Goal: Task Accomplishment & Management: Manage account settings

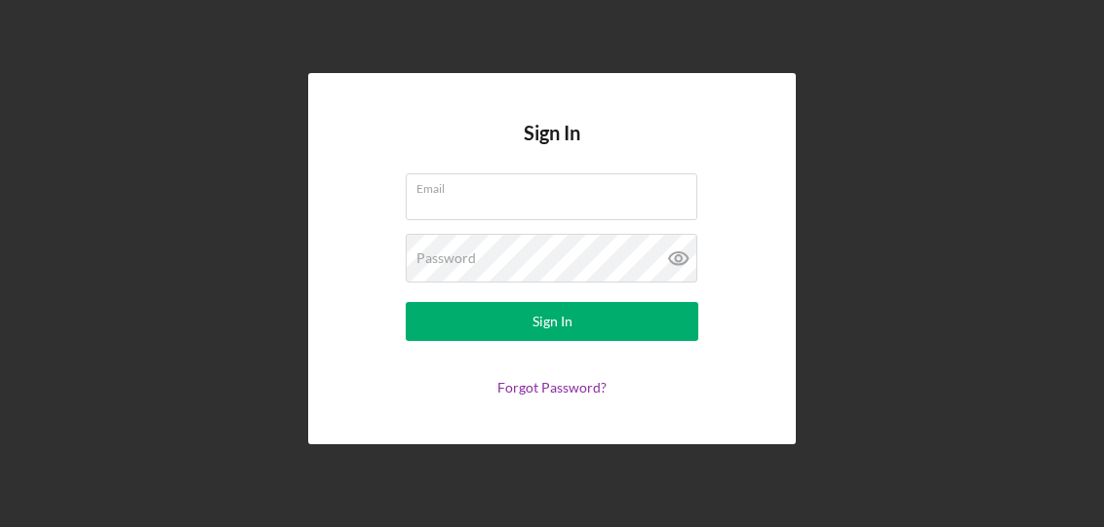
type input "[EMAIL_ADDRESS][DOMAIN_NAME]"
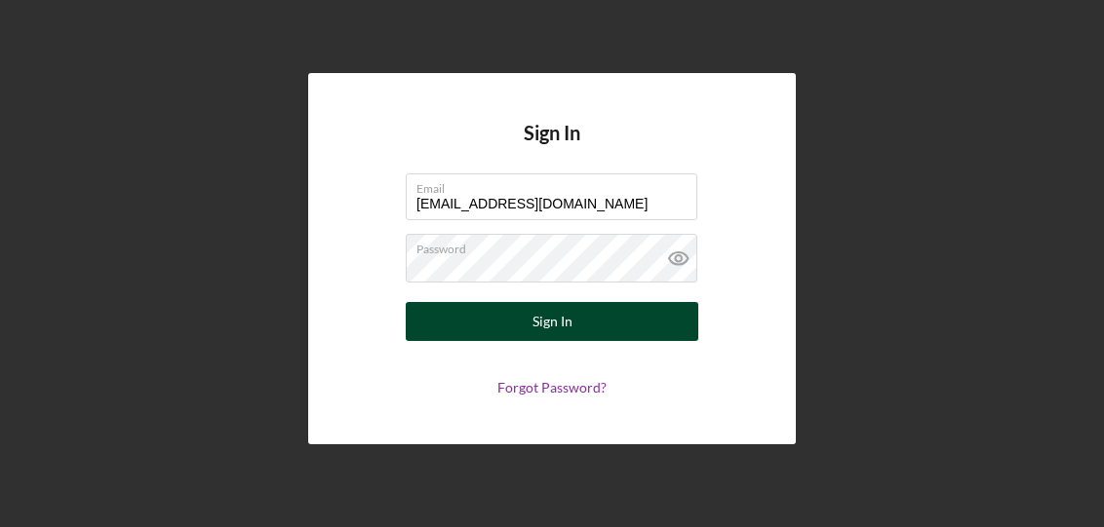
click at [649, 333] on button "Sign In" at bounding box center [552, 321] width 293 height 39
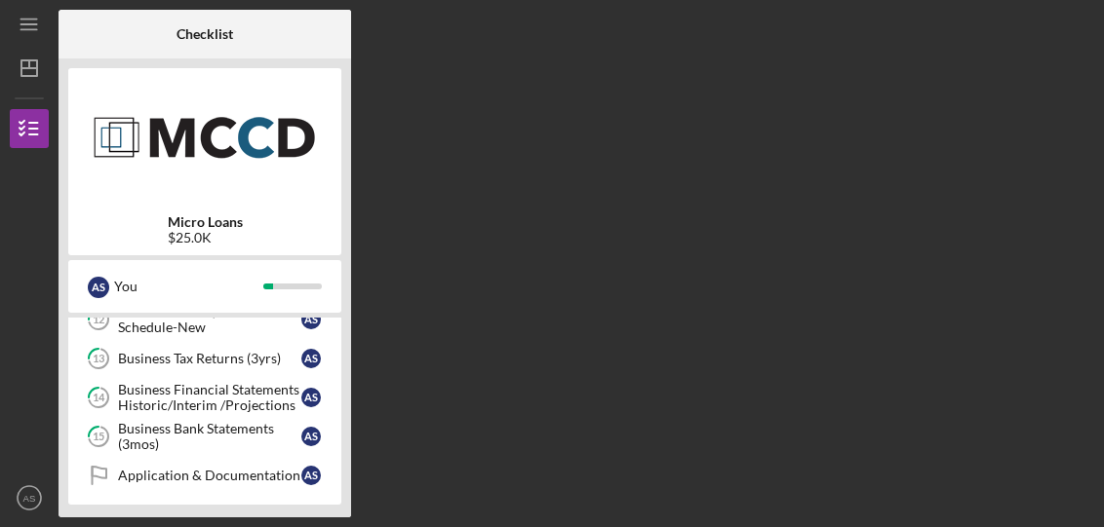
scroll to position [479, 0]
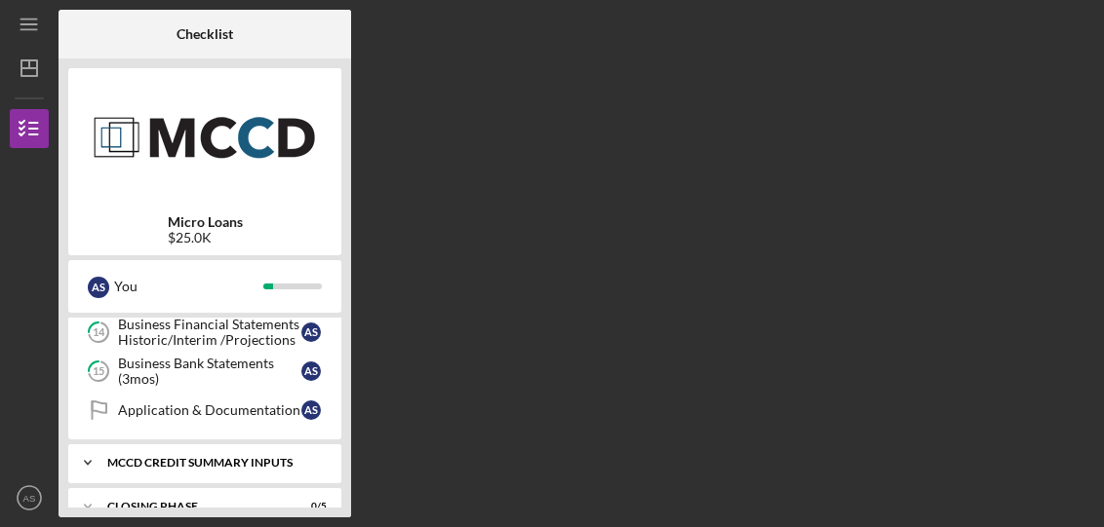
click at [230, 471] on div "Icon/Expander MCCD Credit Summary Inputs 0 / 1" at bounding box center [204, 463] width 273 height 39
click at [230, 488] on link "Decision Decision A S" at bounding box center [205, 504] width 254 height 39
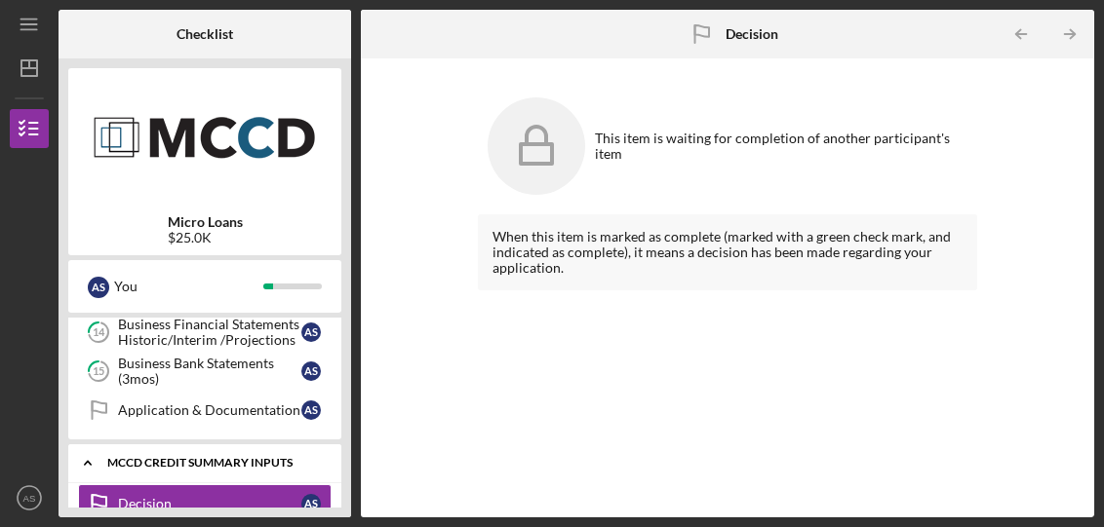
click at [248, 457] on div "MCCD Credit Summary Inputs" at bounding box center [212, 463] width 210 height 12
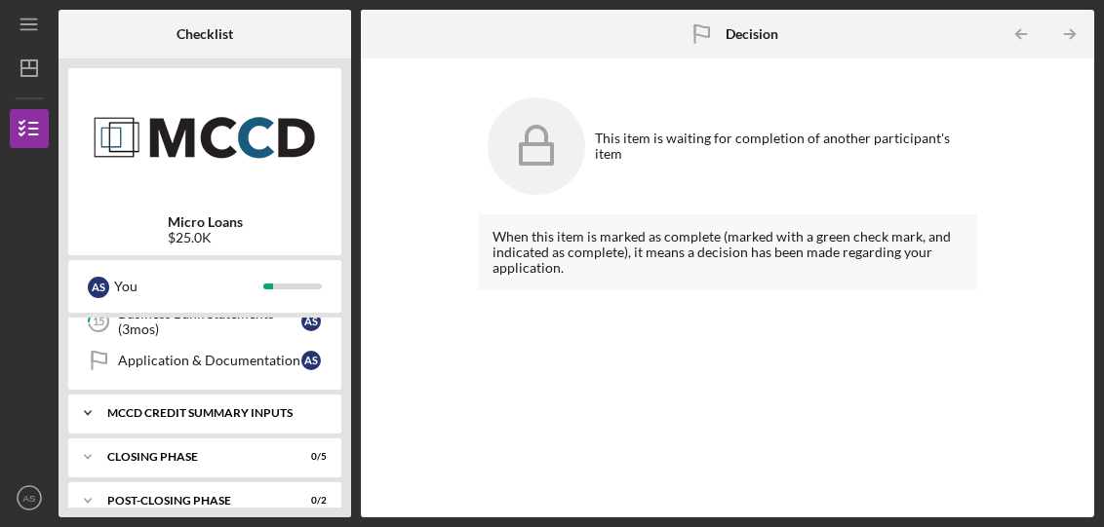
scroll to position [527, 0]
click at [263, 439] on div "Icon/Expander Closing Phase 0 / 5" at bounding box center [204, 458] width 273 height 39
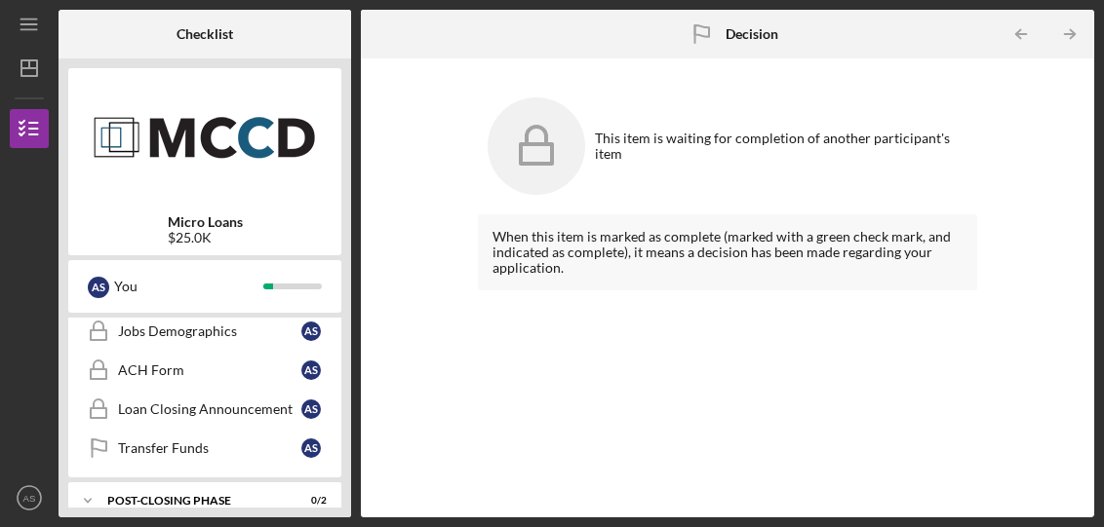
scroll to position [733, 0]
click at [268, 442] on div "Transfer Funds" at bounding box center [209, 450] width 183 height 16
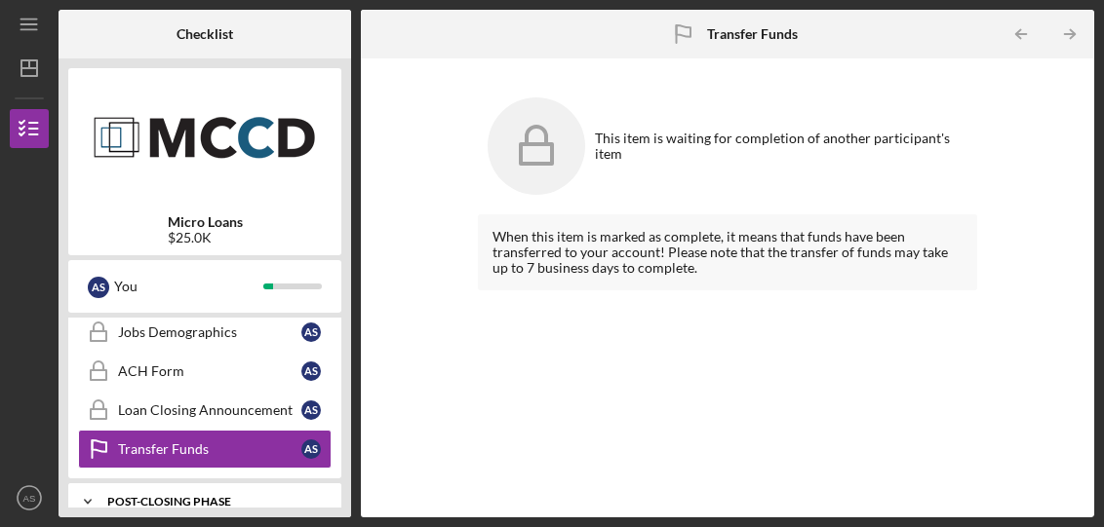
click at [233, 489] on div "Icon/Expander Post-Closing Phase 0 / 2" at bounding box center [204, 502] width 273 height 39
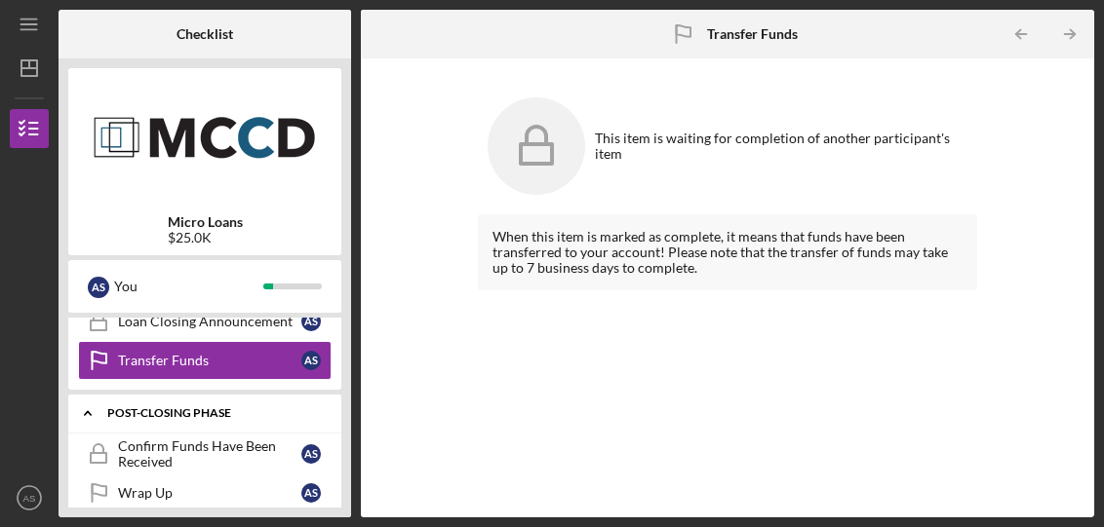
scroll to position [822, 0]
click at [223, 483] on link "Wrap Up Wrap Up A S" at bounding box center [205, 493] width 254 height 39
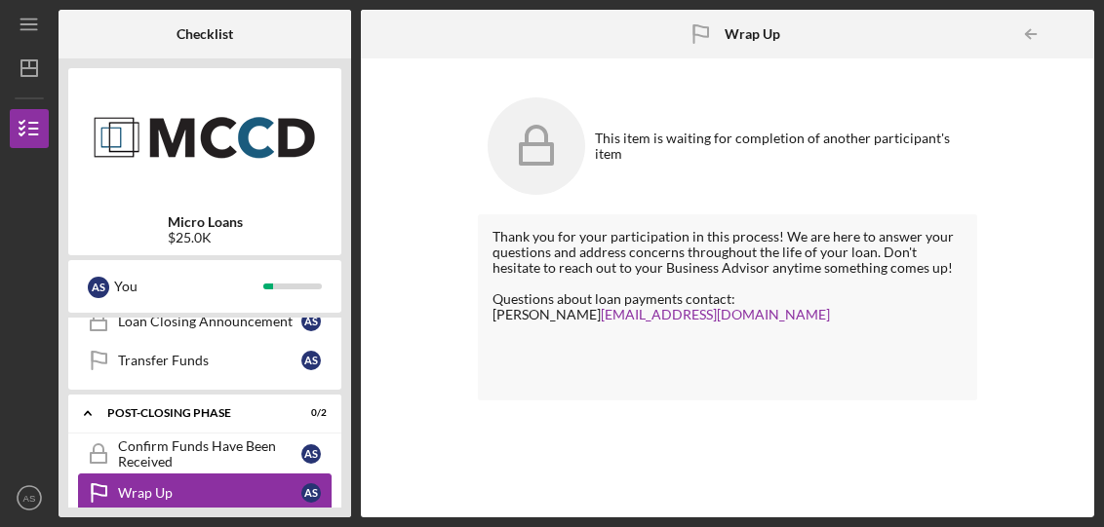
click at [252, 474] on link "Wrap Up Wrap Up A S" at bounding box center [205, 493] width 254 height 39
click at [246, 447] on link "Confirm Funds Have Been Received Confirm Funds Have Been Received A S" at bounding box center [205, 454] width 254 height 39
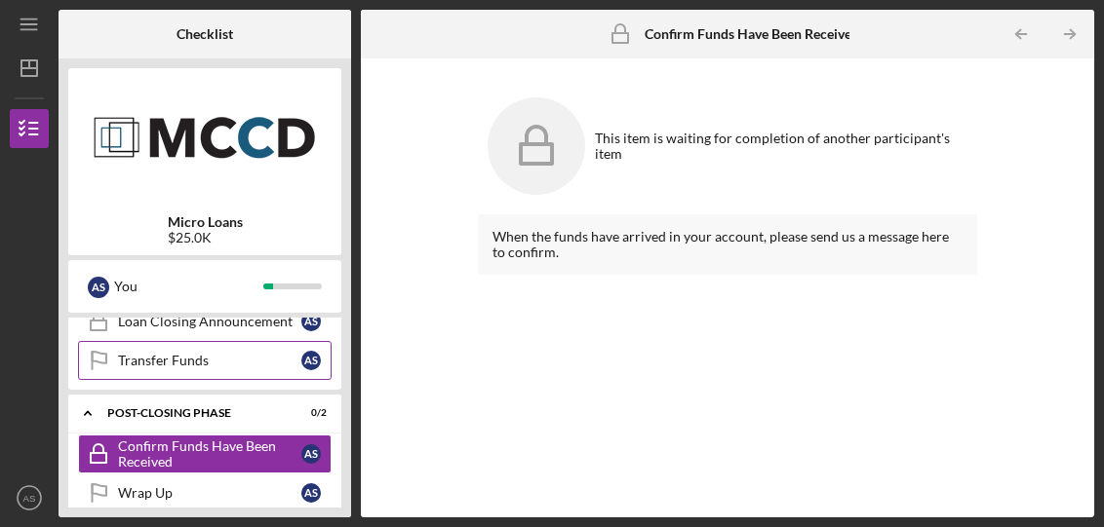
click at [181, 349] on link "Transfer Funds Transfer Funds A S" at bounding box center [205, 360] width 254 height 39
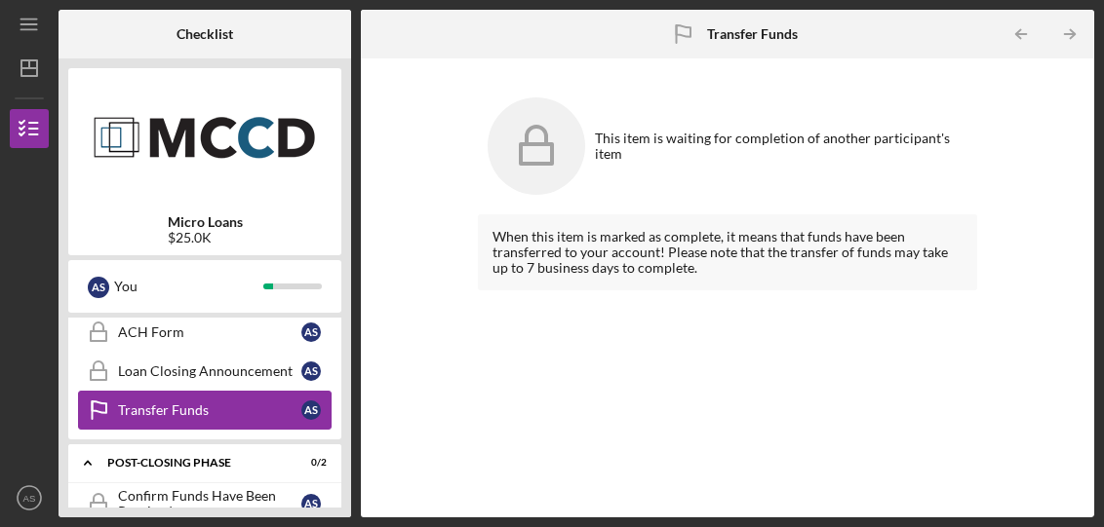
scroll to position [753, 0]
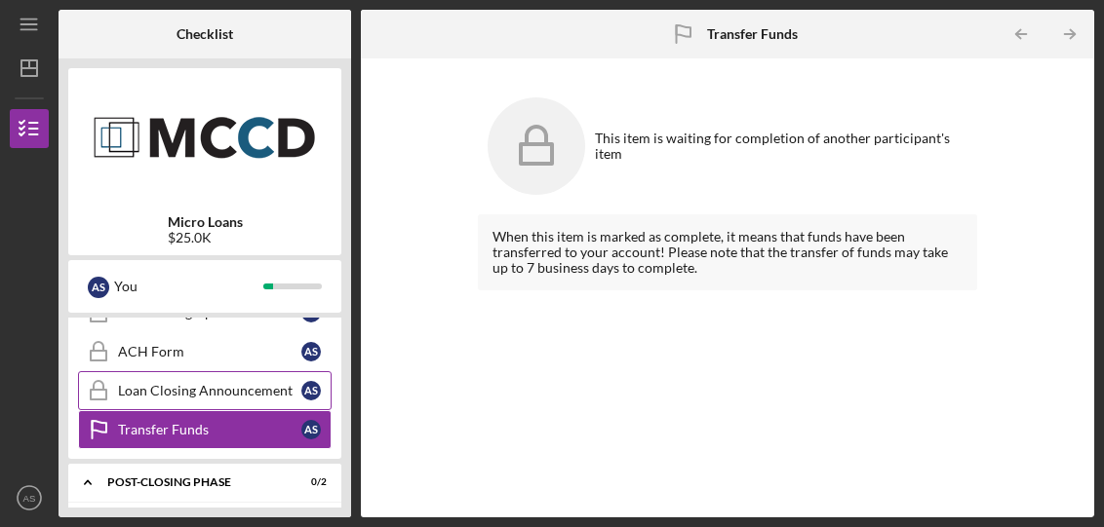
click at [257, 383] on div "Loan Closing Announcement" at bounding box center [209, 391] width 183 height 16
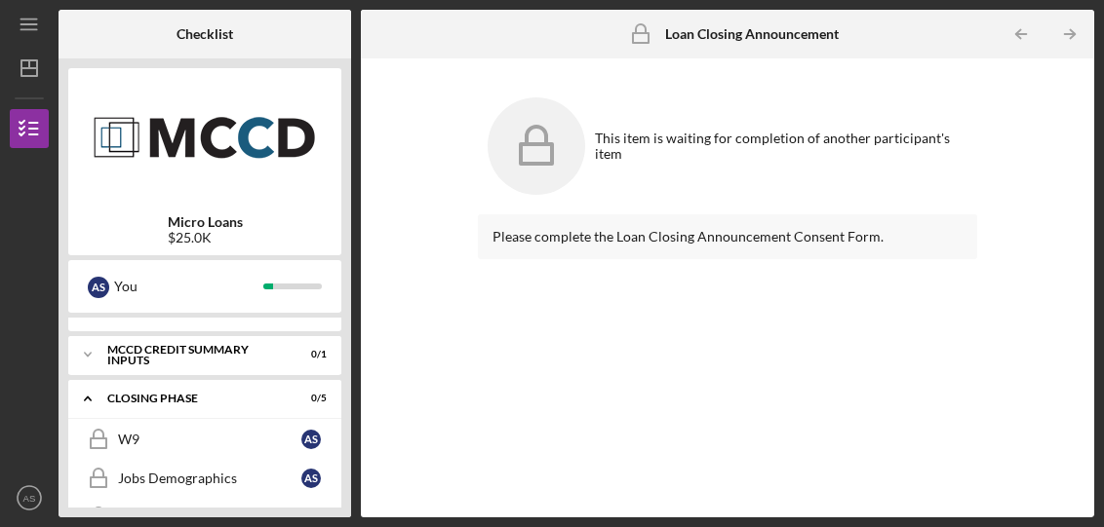
scroll to position [580, 0]
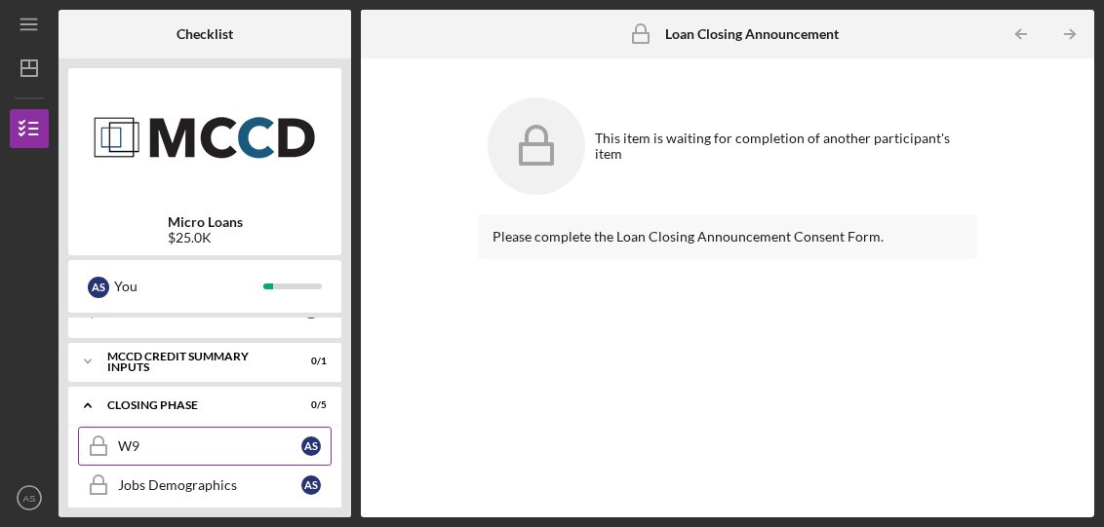
click at [219, 427] on link "W9 W9 A S" at bounding box center [205, 446] width 254 height 39
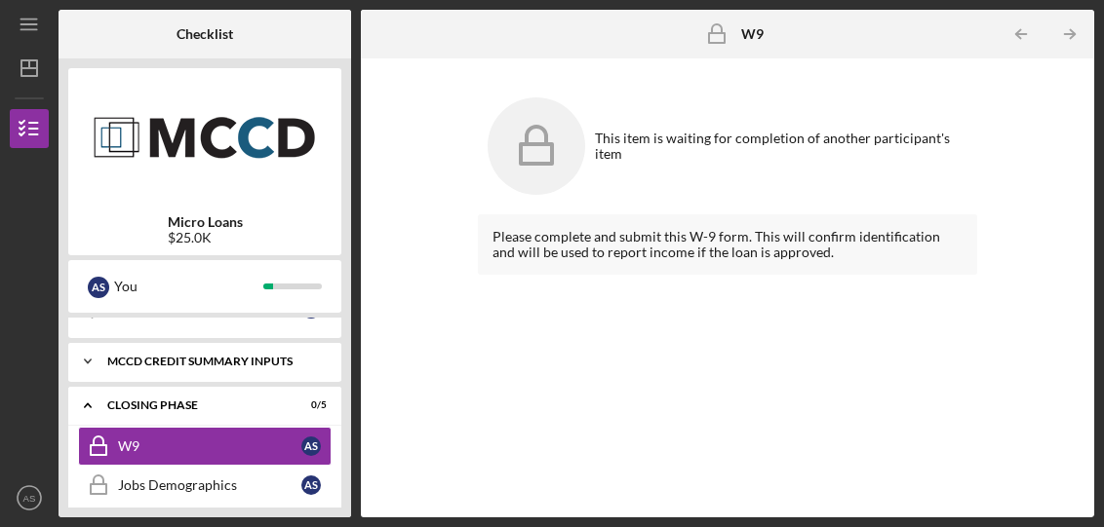
click at [231, 348] on div "Icon/Expander MCCD Credit Summary Inputs 0 / 1" at bounding box center [204, 361] width 273 height 39
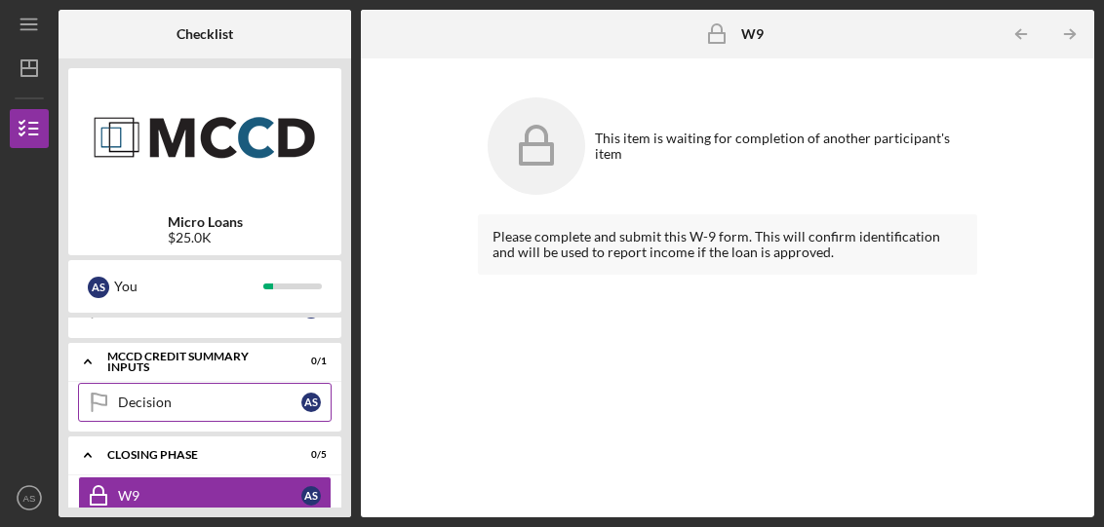
click at [249, 418] on link "Decision Decision A S" at bounding box center [205, 402] width 254 height 39
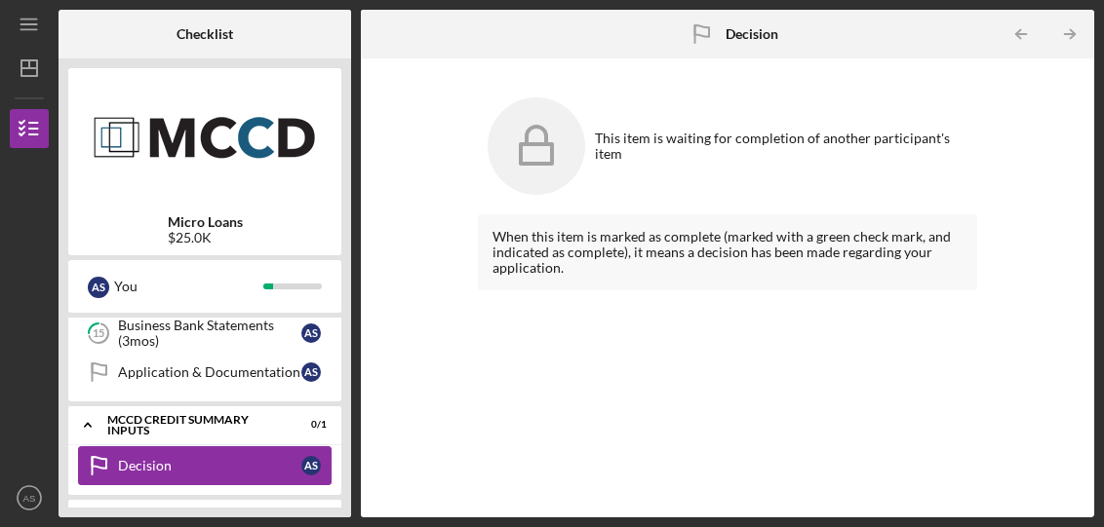
scroll to position [512, 0]
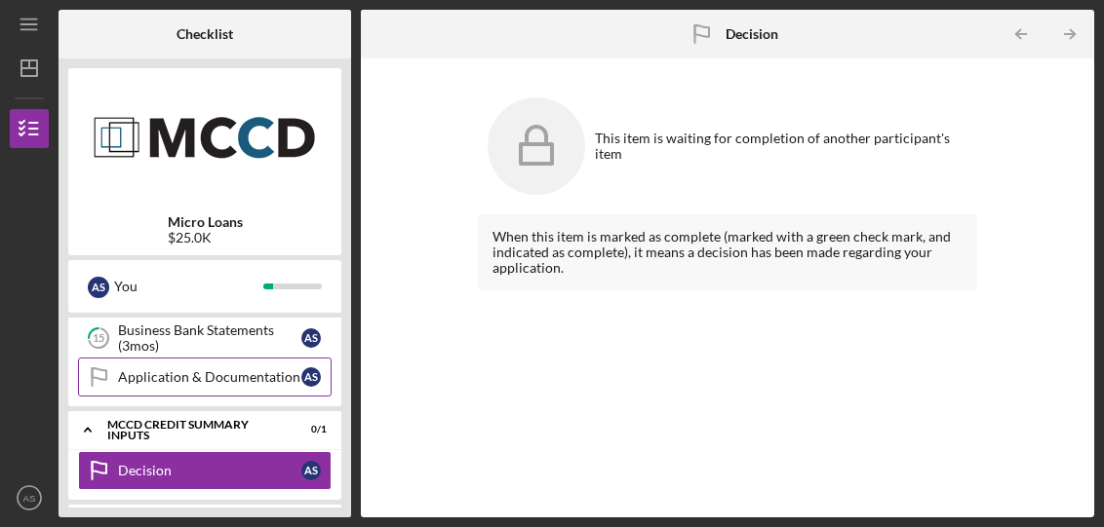
click at [244, 389] on link "Application & Documentation Application & Documentation A S" at bounding box center [205, 377] width 254 height 39
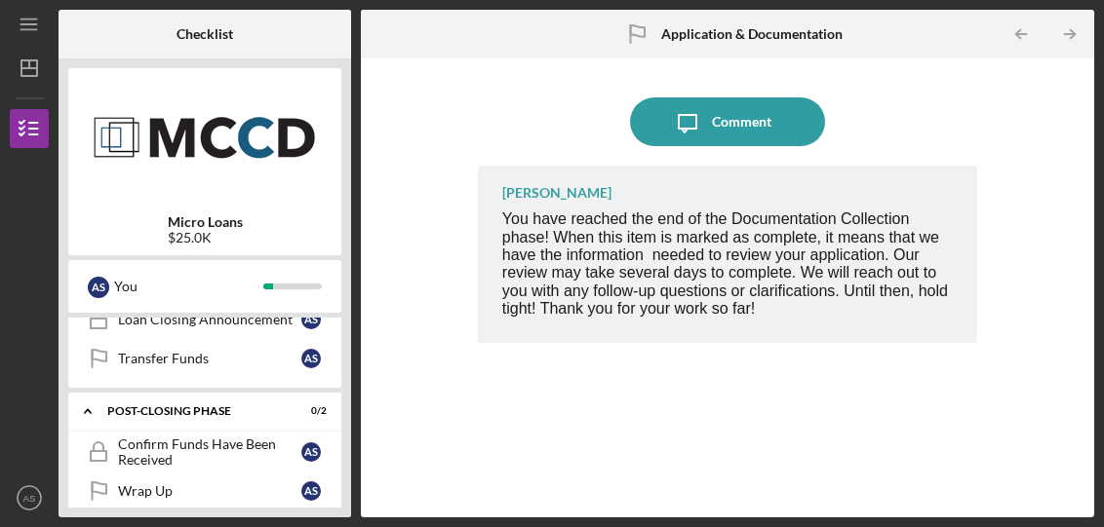
scroll to position [872, 0]
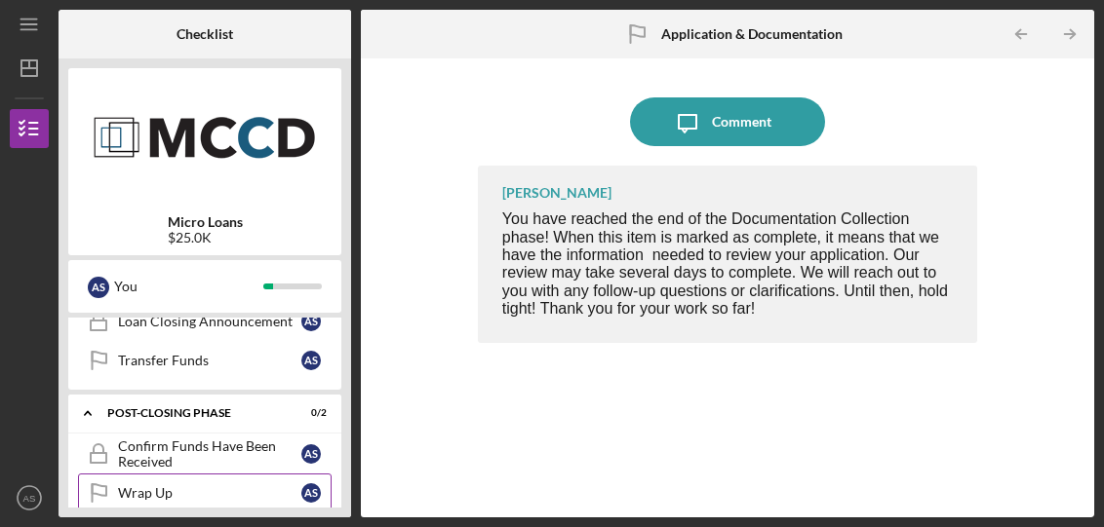
click at [178, 502] on link "Wrap Up Wrap Up A S" at bounding box center [205, 493] width 254 height 39
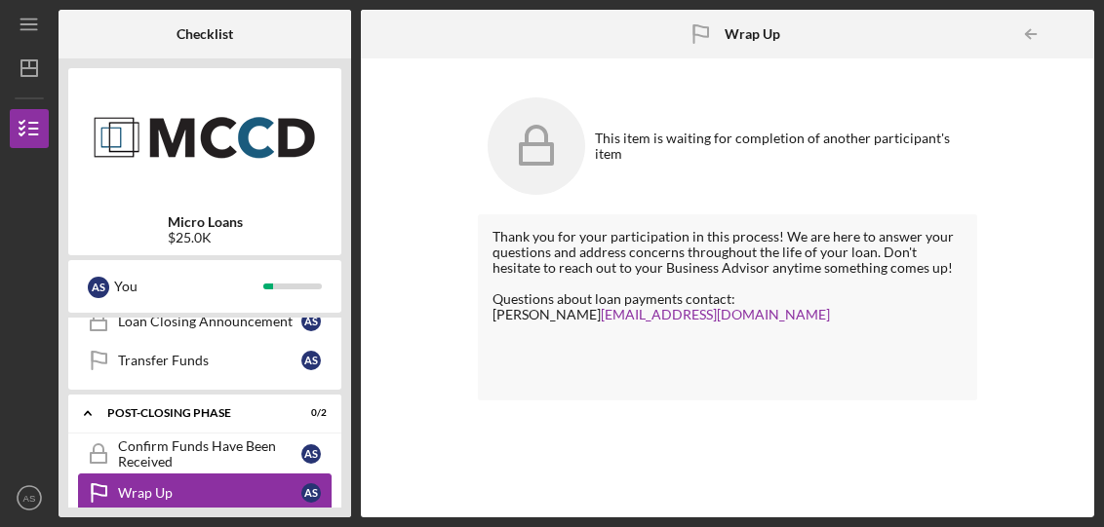
scroll to position [799, 0]
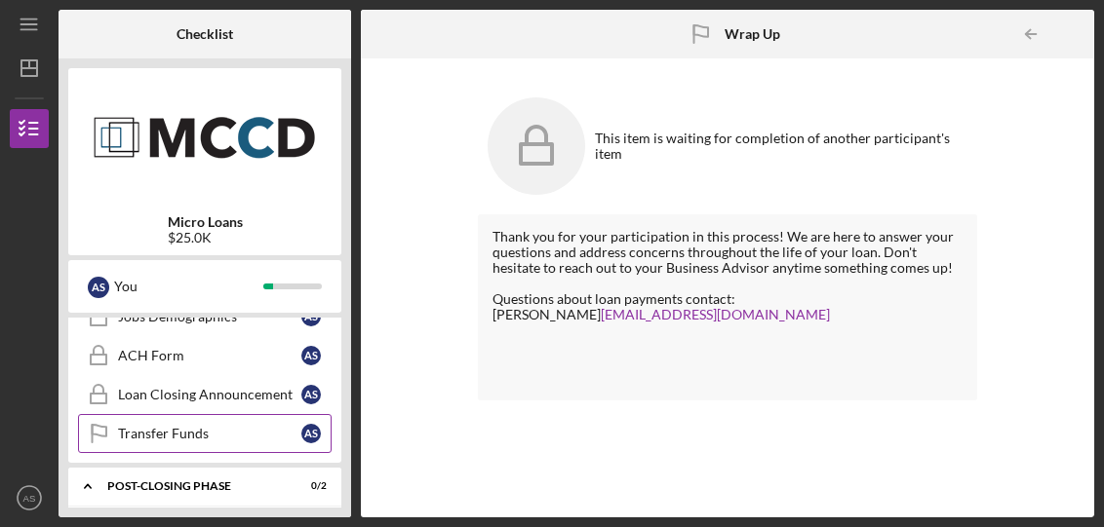
click at [241, 434] on div "Transfer Funds" at bounding box center [209, 434] width 183 height 16
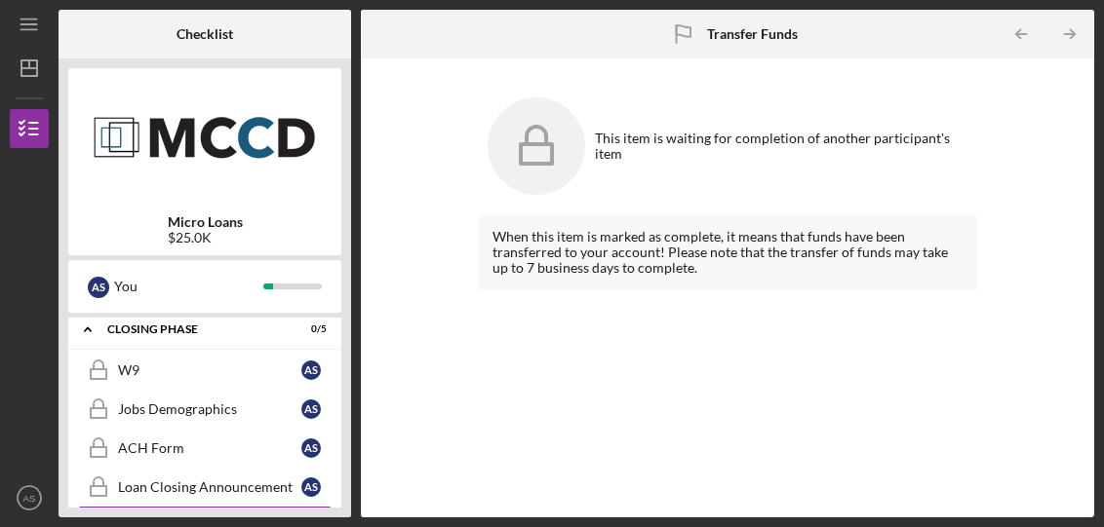
scroll to position [605, 0]
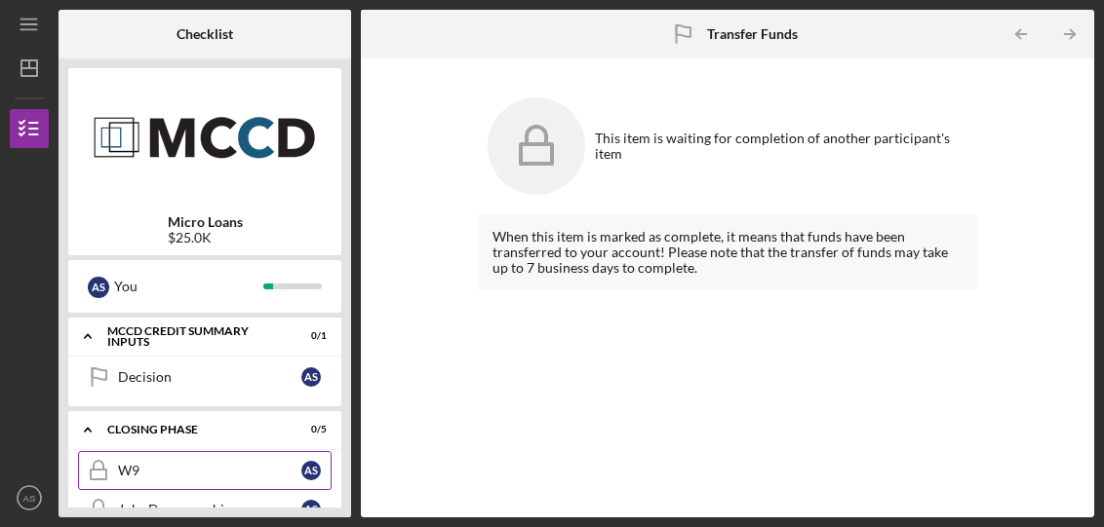
click at [201, 488] on link "W9 W9 A S" at bounding box center [205, 470] width 254 height 39
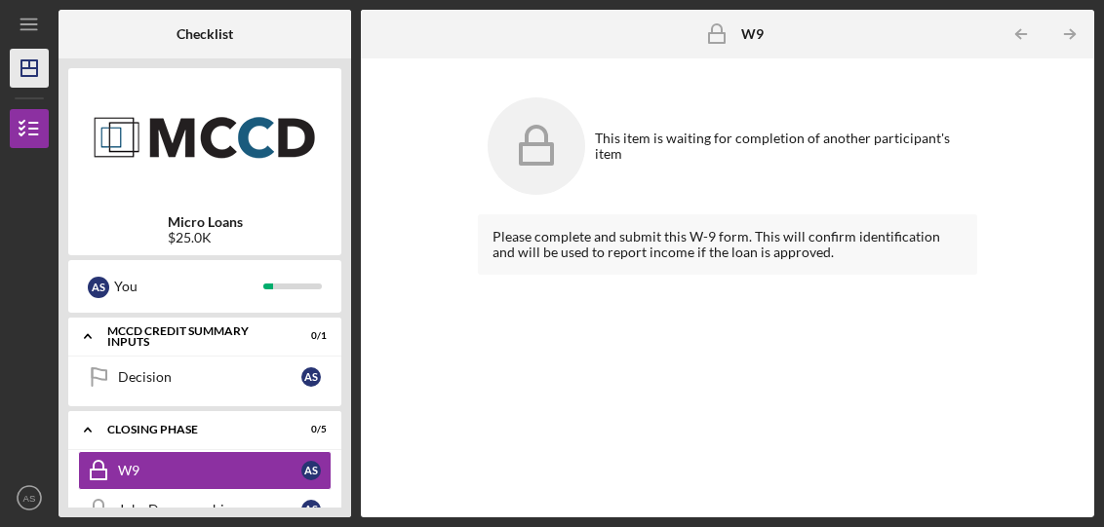
click at [16, 79] on icon "Icon/Dashboard" at bounding box center [29, 68] width 49 height 49
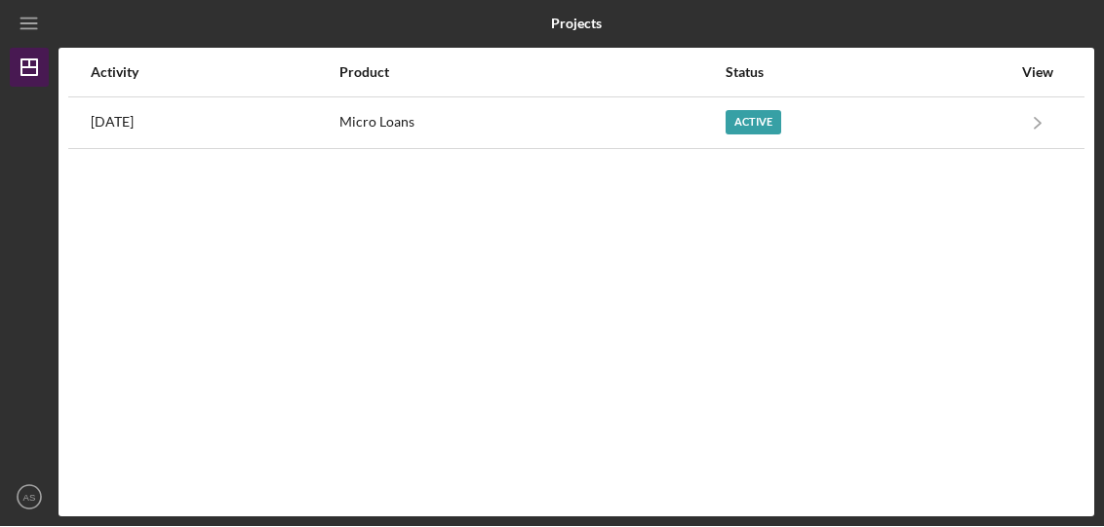
scroll to position [24, 0]
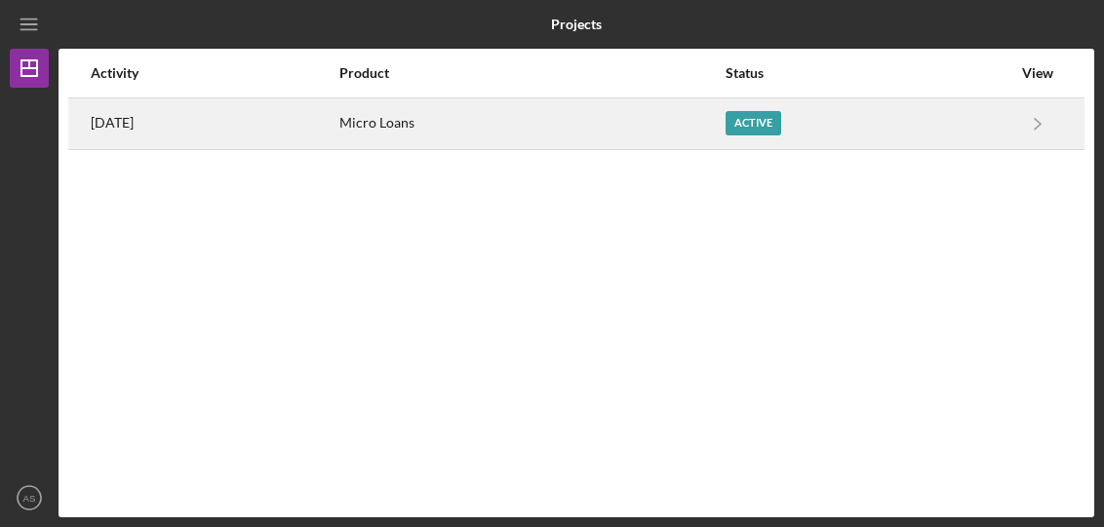
click at [781, 111] on div "Active" at bounding box center [753, 123] width 56 height 24
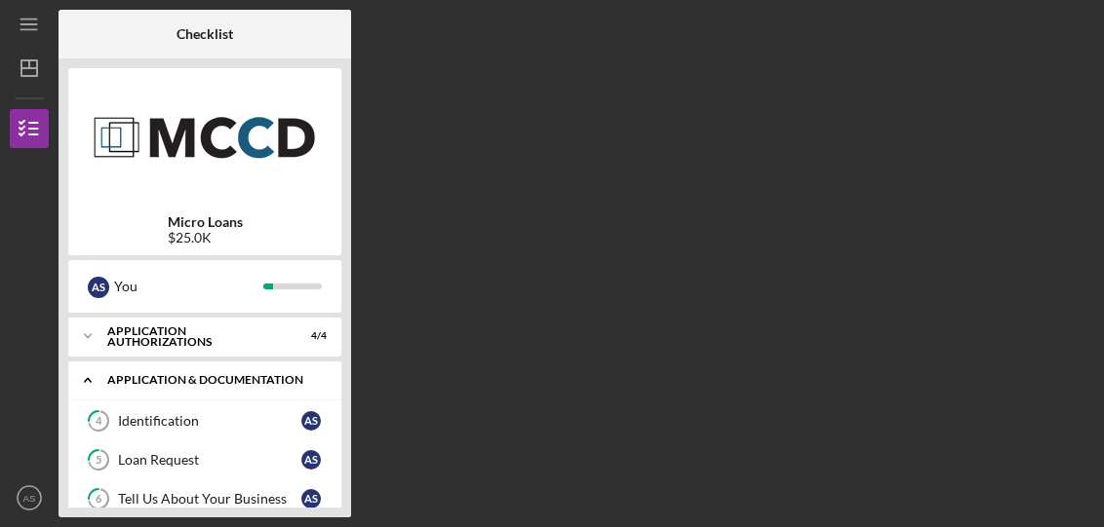
click at [214, 374] on div "Application & Documentation" at bounding box center [212, 380] width 210 height 12
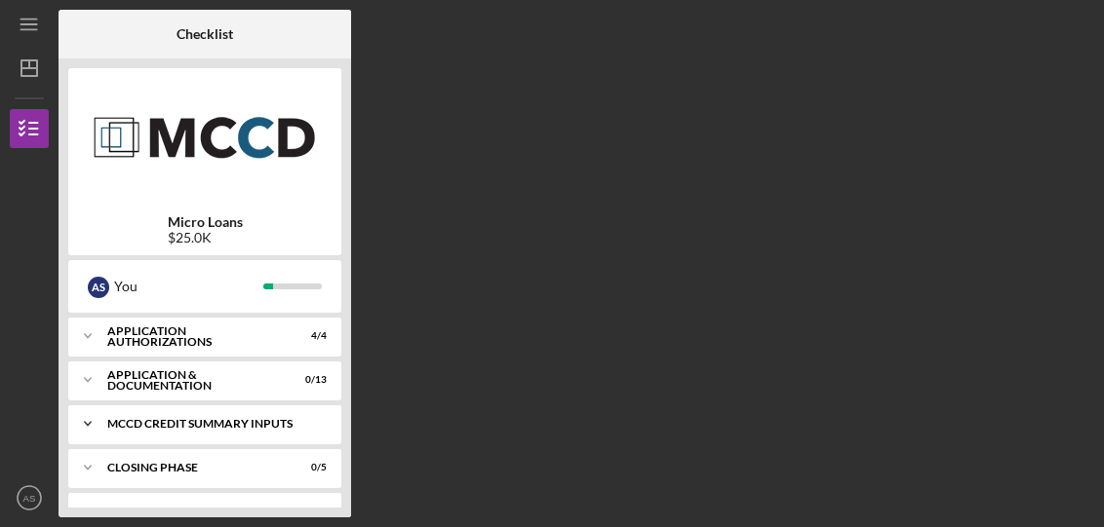
click at [189, 418] on div "MCCD Credit Summary Inputs" at bounding box center [212, 424] width 210 height 12
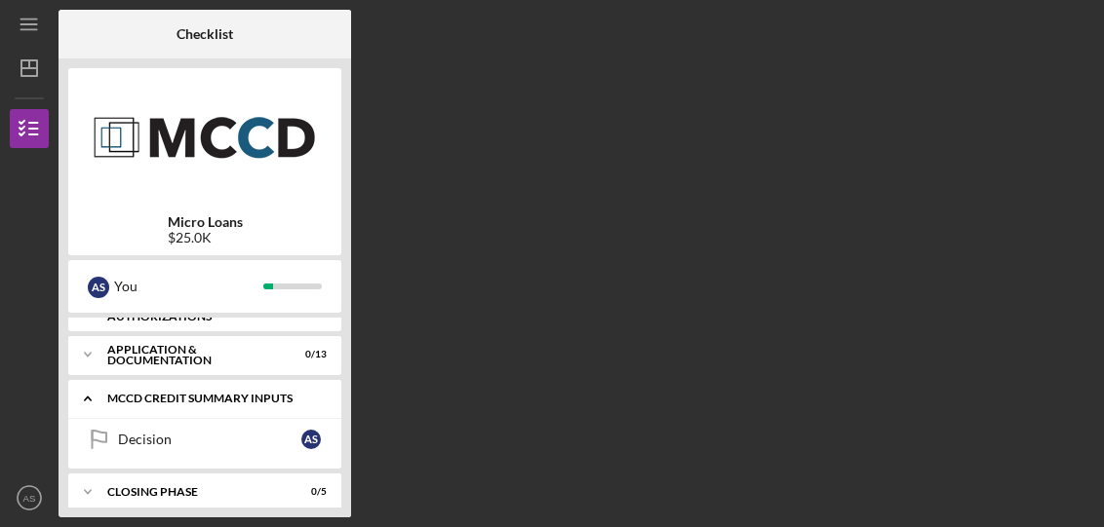
scroll to position [39, 0]
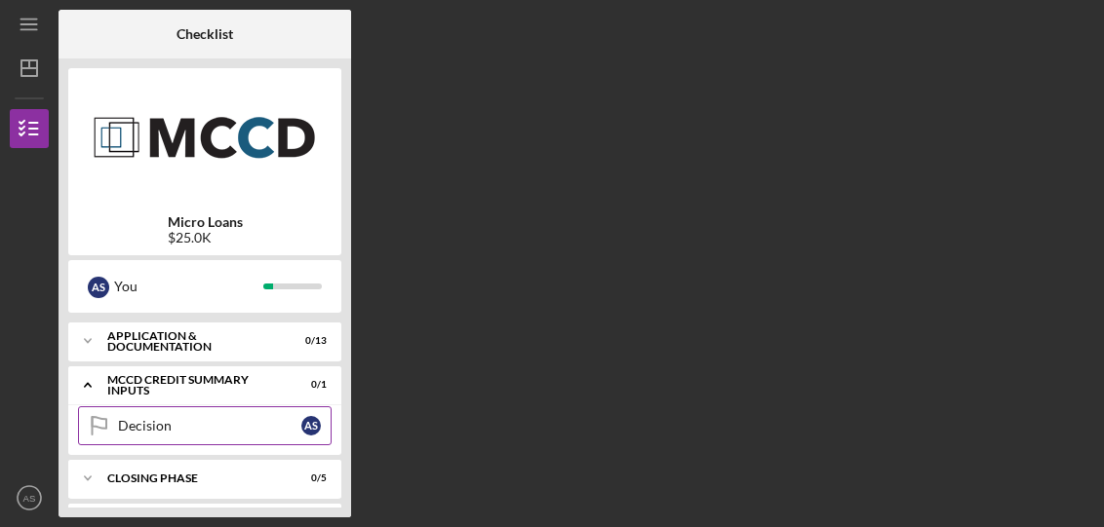
click at [202, 418] on div "Decision" at bounding box center [209, 426] width 183 height 16
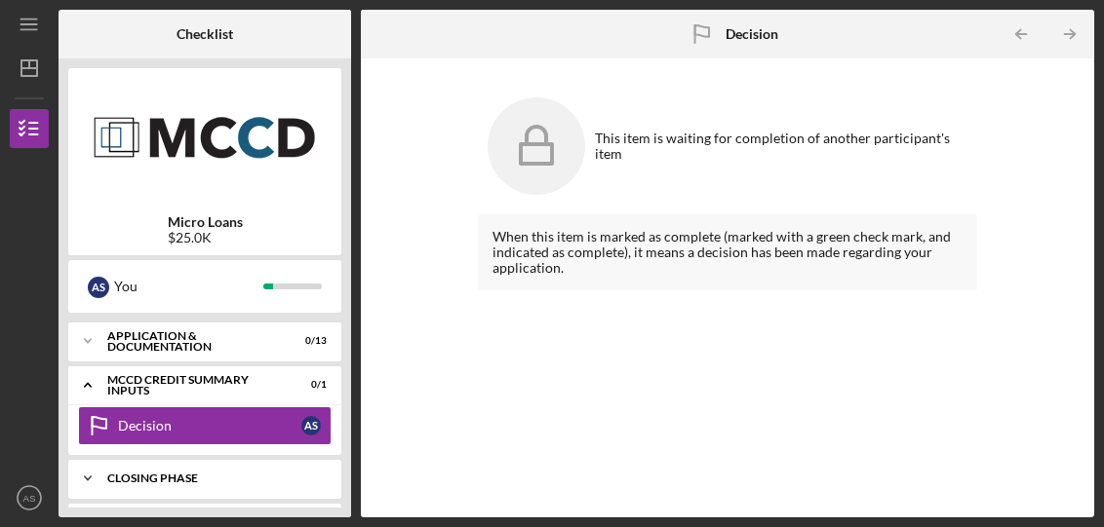
click at [155, 473] on div "Closing Phase" at bounding box center [212, 479] width 210 height 12
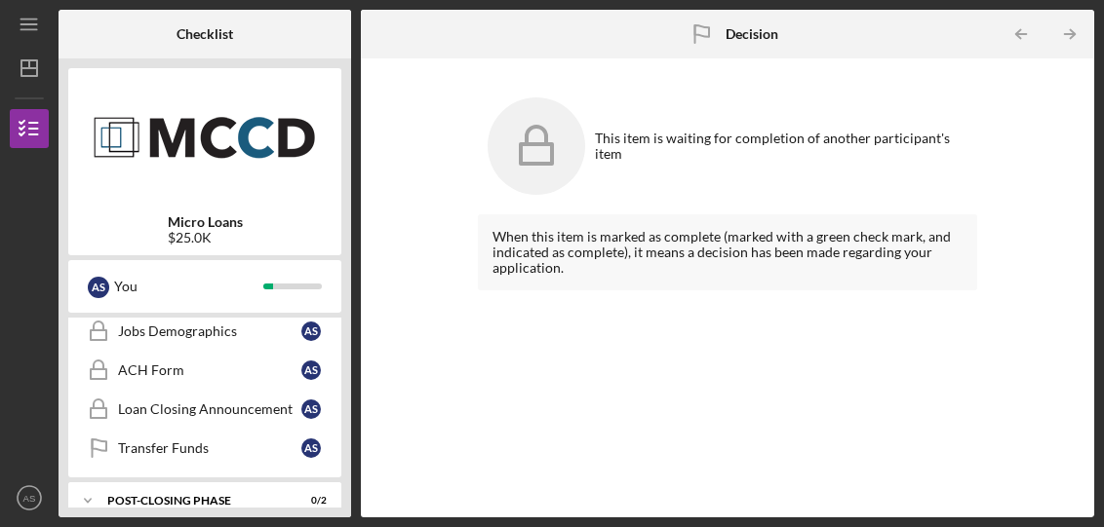
scroll to position [265, 0]
click at [165, 496] on div "Post-Closing Phase" at bounding box center [212, 502] width 210 height 12
